Goal: Task Accomplishment & Management: Manage account settings

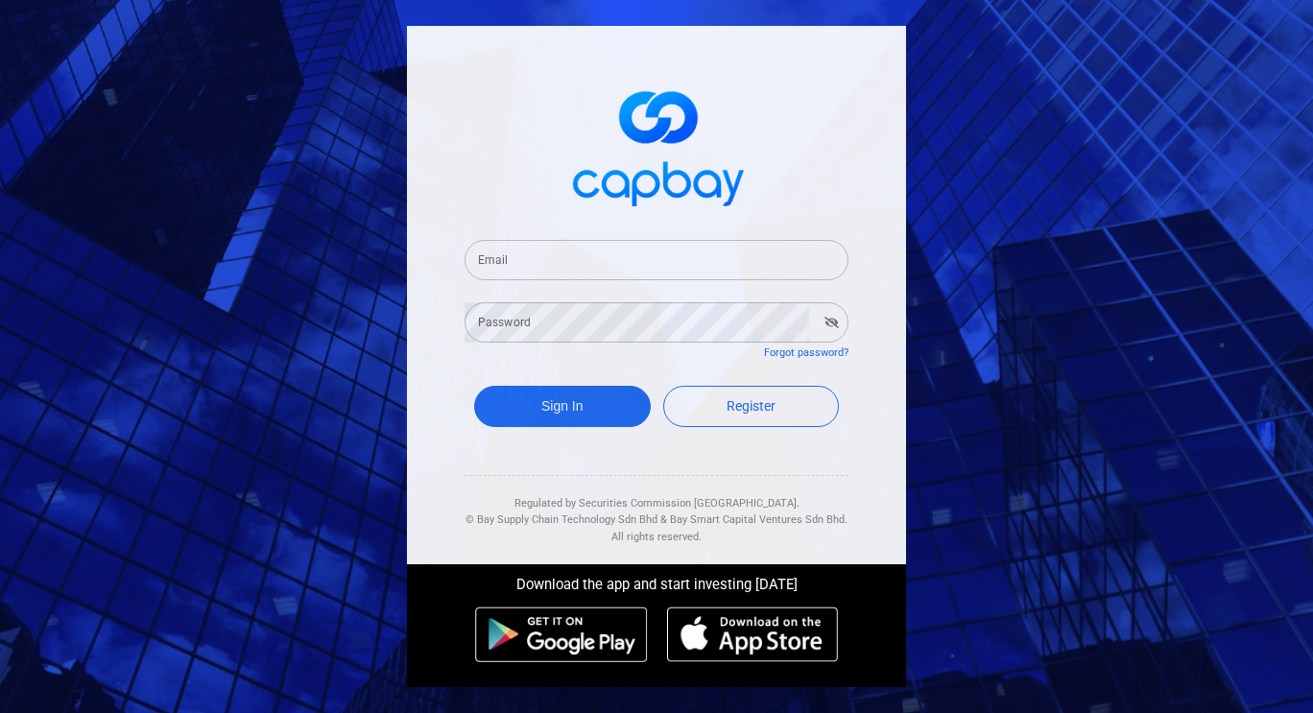
click at [611, 266] on input "Email" at bounding box center [656, 260] width 384 height 40
type input "[EMAIL_ADDRESS][DOMAIN_NAME]"
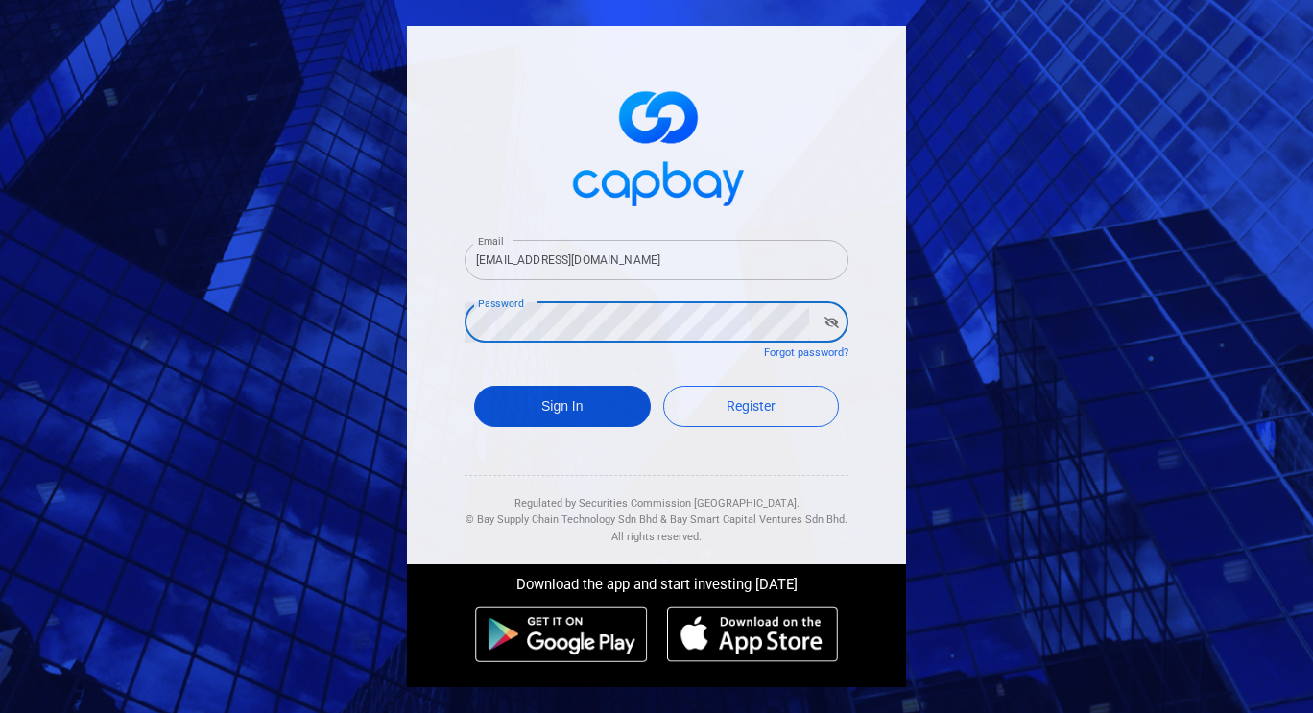
click at [609, 395] on button "Sign In" at bounding box center [562, 406] width 177 height 41
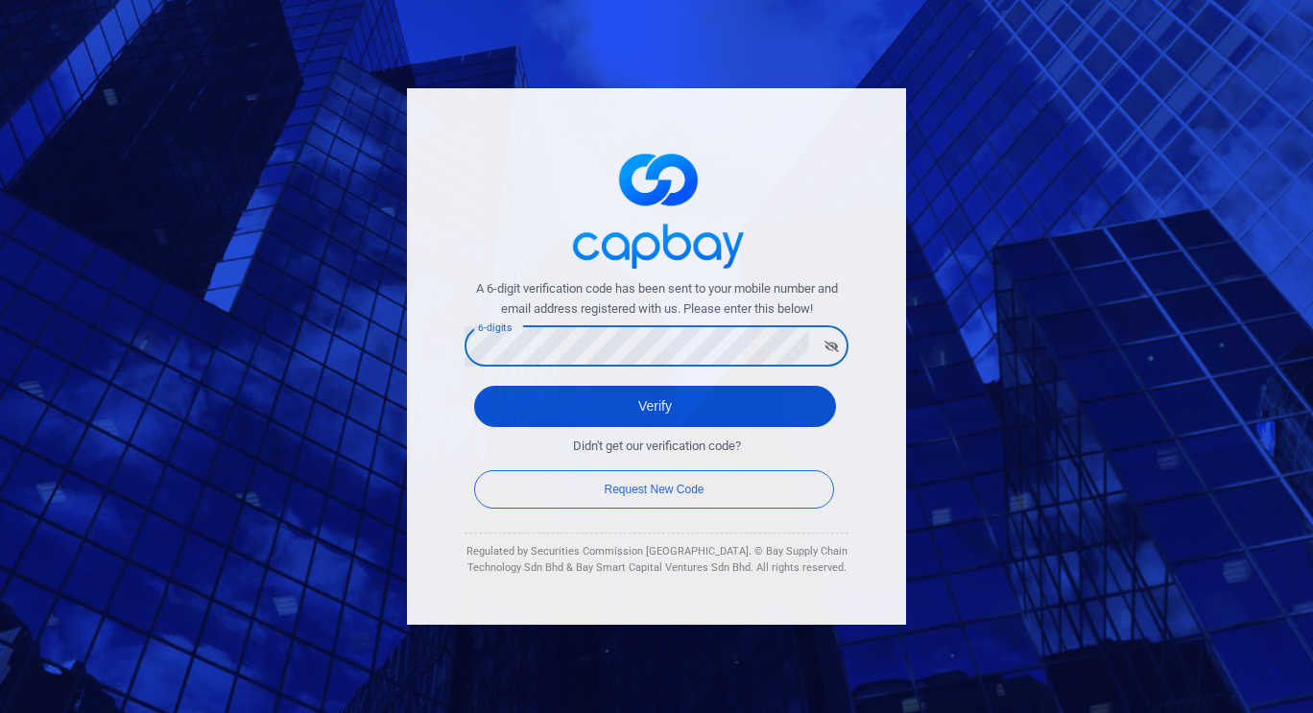
click at [619, 419] on button "Verify" at bounding box center [655, 406] width 362 height 41
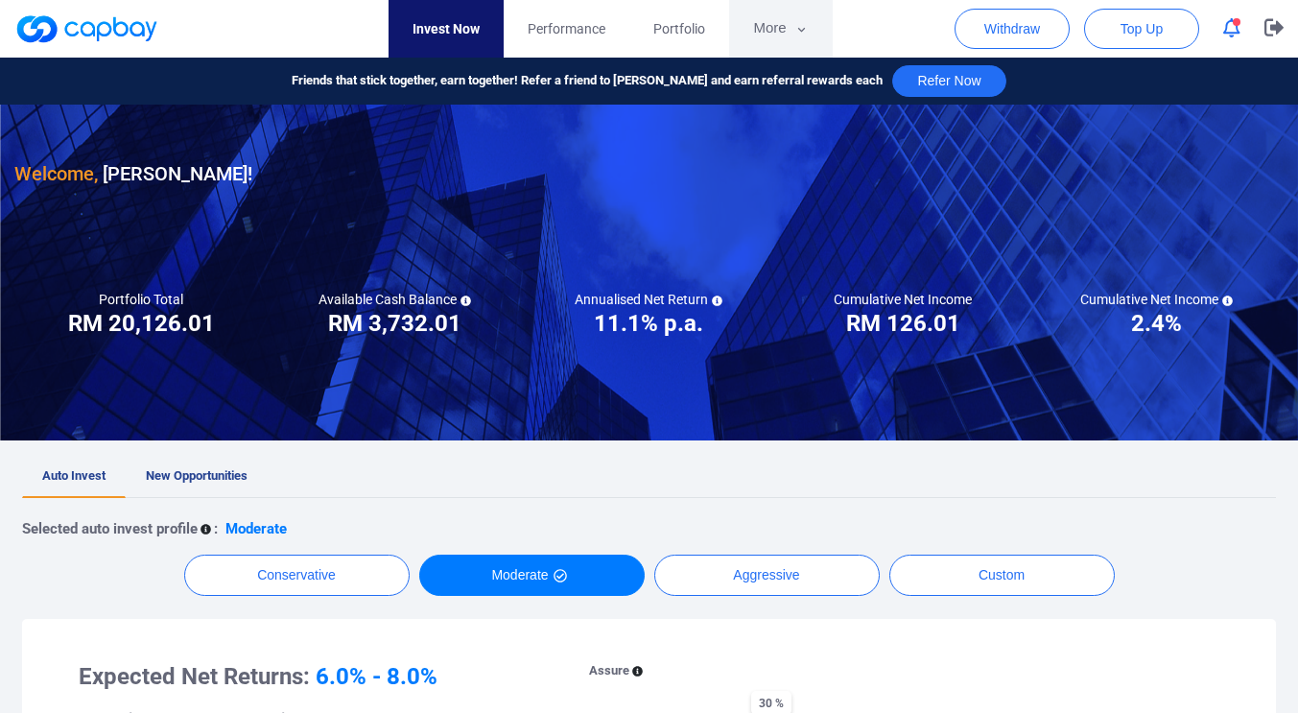
click at [805, 24] on icon "button" at bounding box center [802, 29] width 14 height 17
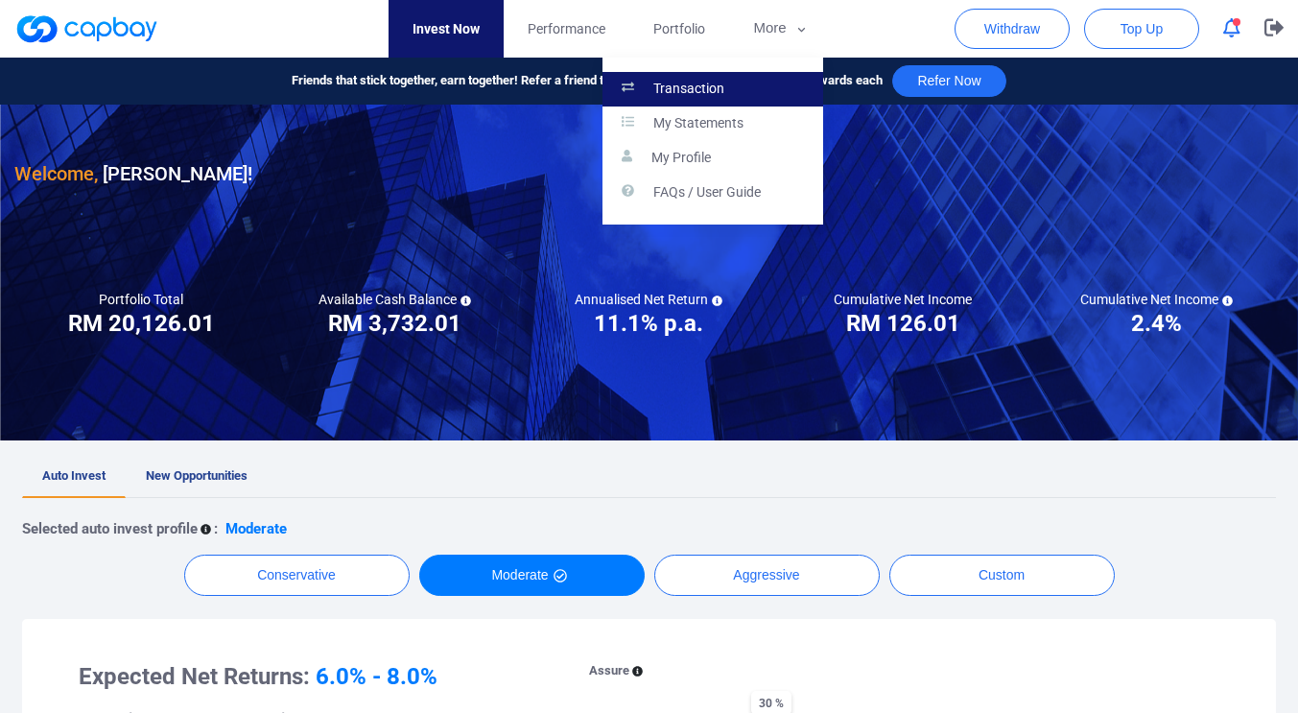
click at [748, 90] on link "Transaction" at bounding box center [713, 89] width 221 height 35
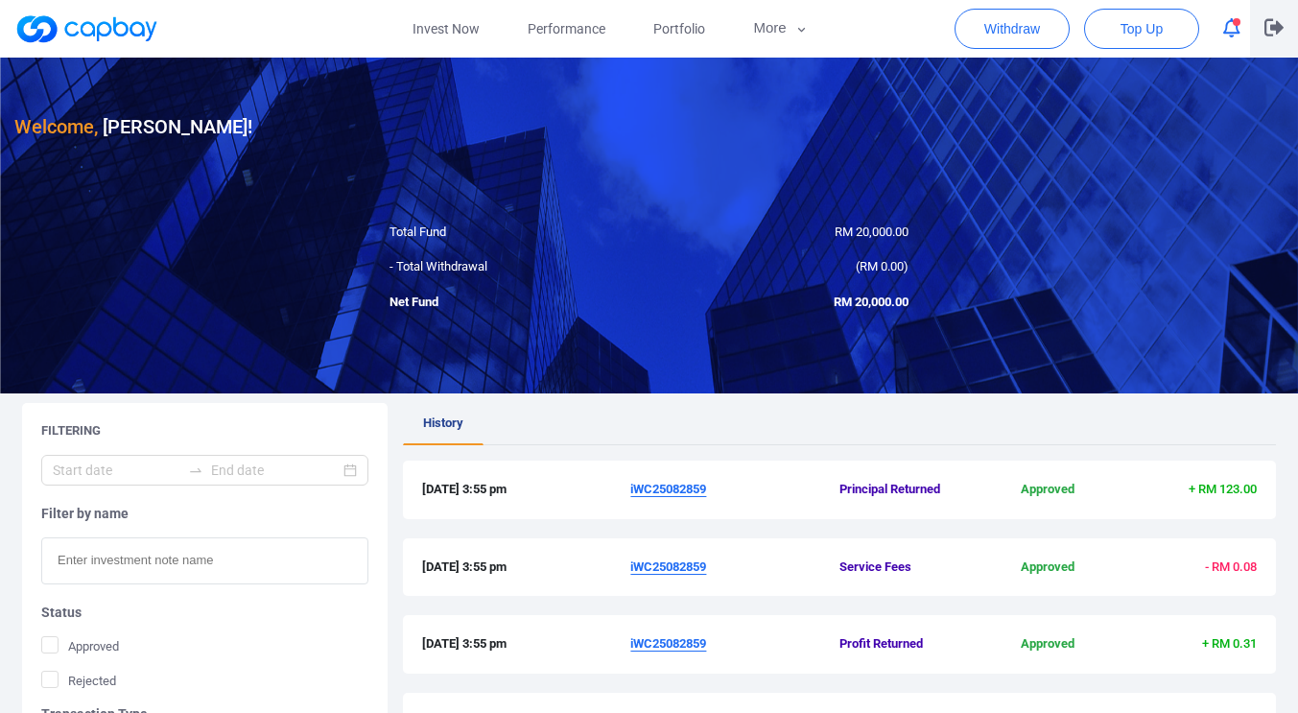
click at [1273, 28] on icon "button" at bounding box center [1274, 27] width 19 height 17
